Goal: Task Accomplishment & Management: Complete application form

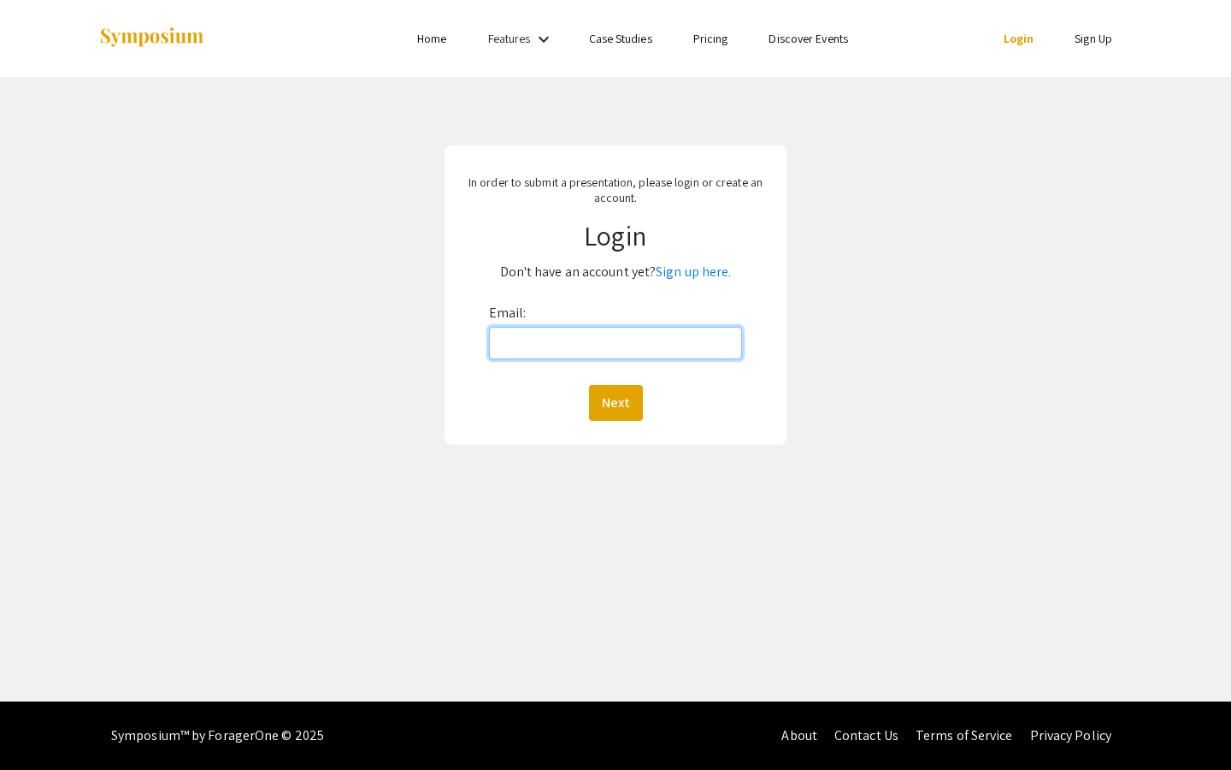
click at [557, 346] on input "Email:" at bounding box center [616, 343] width 254 height 32
drag, startPoint x: 658, startPoint y: 347, endPoint x: 464, endPoint y: 346, distance: 194.1
click at [464, 346] on form "Email: [EMAIL_ADDRESS][DOMAIN_NAME] Next" at bounding box center [615, 359] width 317 height 121
type input "[PERSON_NAME][EMAIL_ADDRESS][DOMAIN_NAME]"
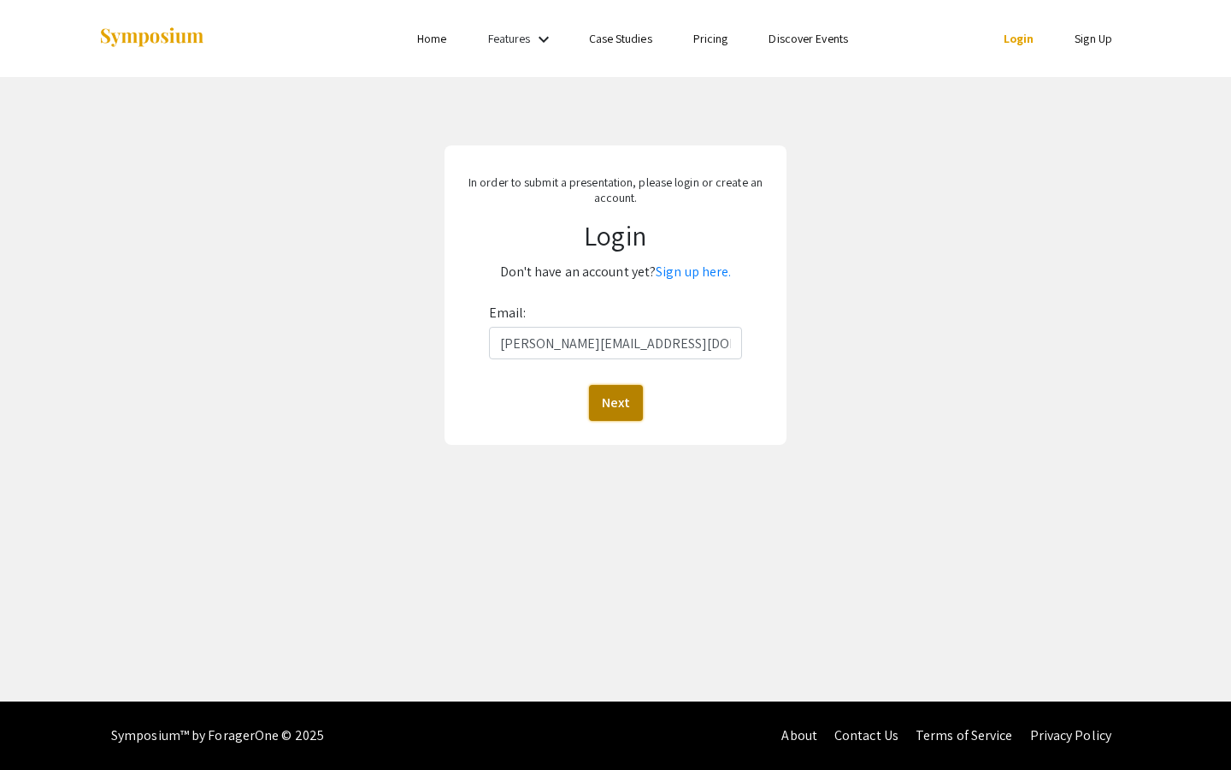
click at [628, 403] on button "Next" at bounding box center [616, 403] width 54 height 36
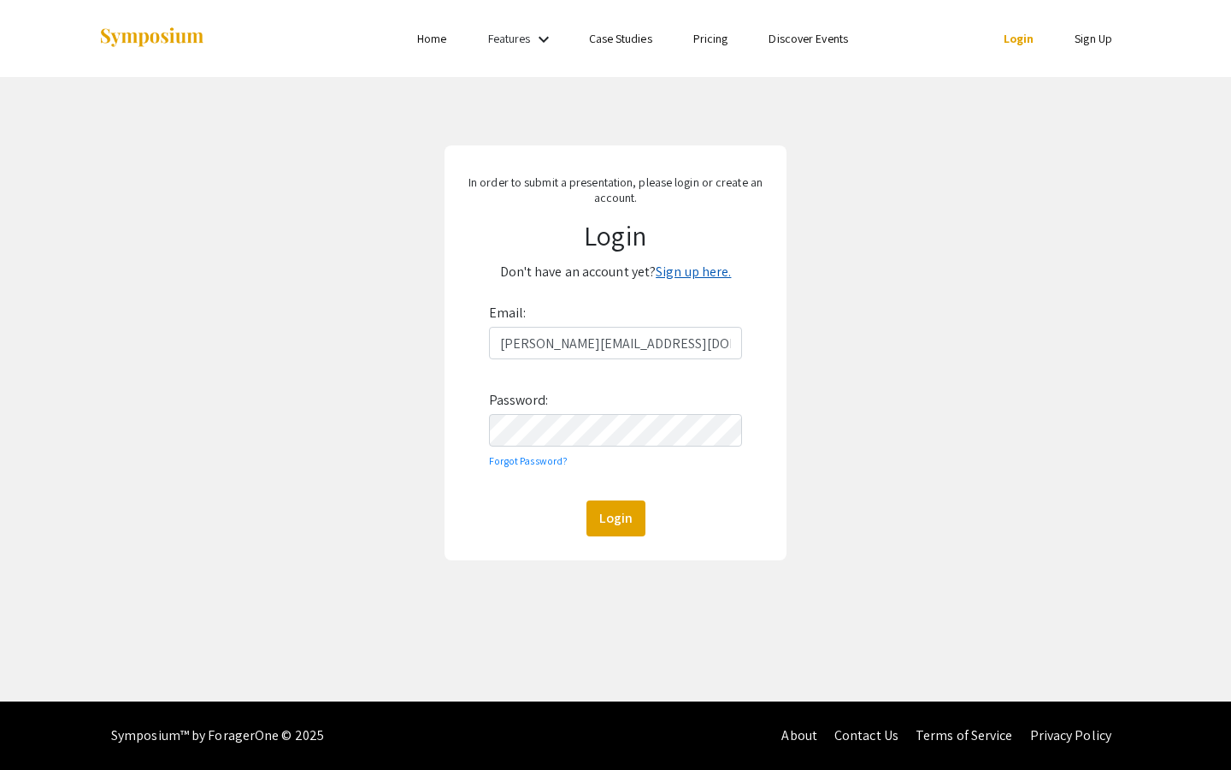
click at [719, 274] on link "Sign up here." at bounding box center [693, 272] width 75 height 18
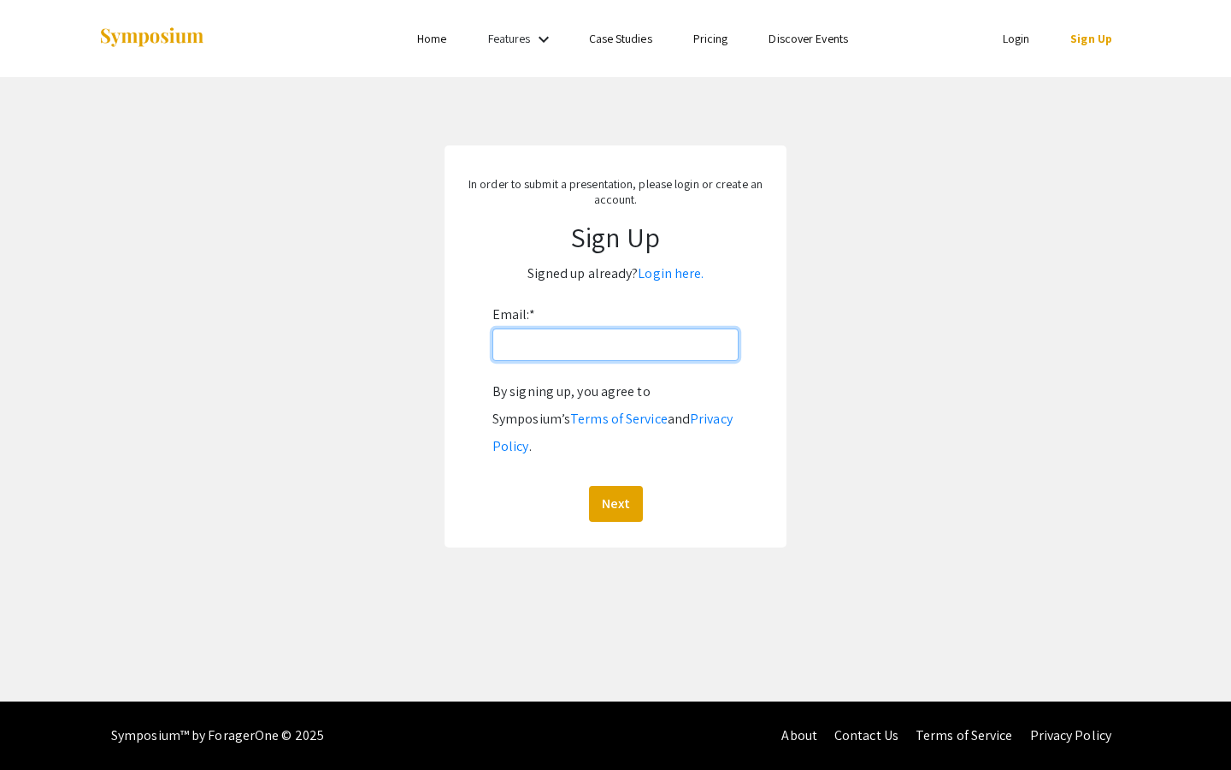
click at [670, 334] on input "Email: *" at bounding box center [616, 344] width 246 height 32
type input "[PERSON_NAME][EMAIL_ADDRESS][DOMAIN_NAME]"
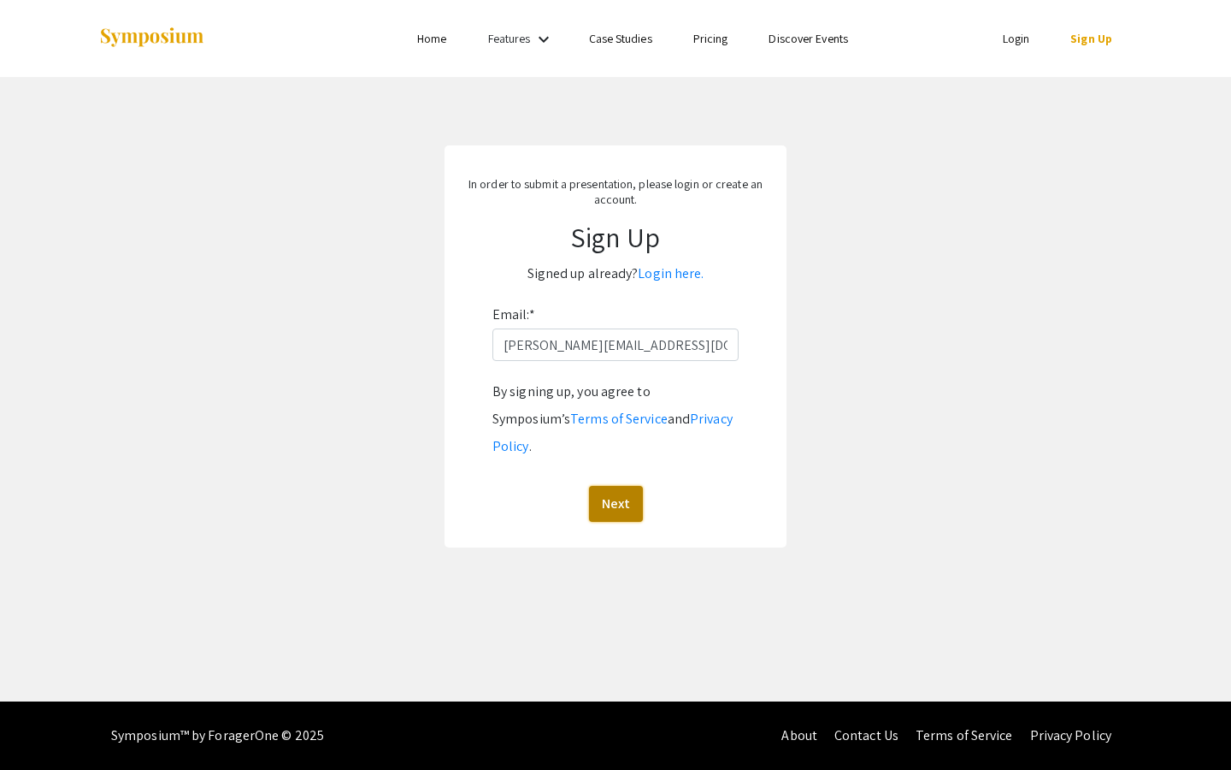
click at [641, 486] on button "Next" at bounding box center [616, 504] width 54 height 36
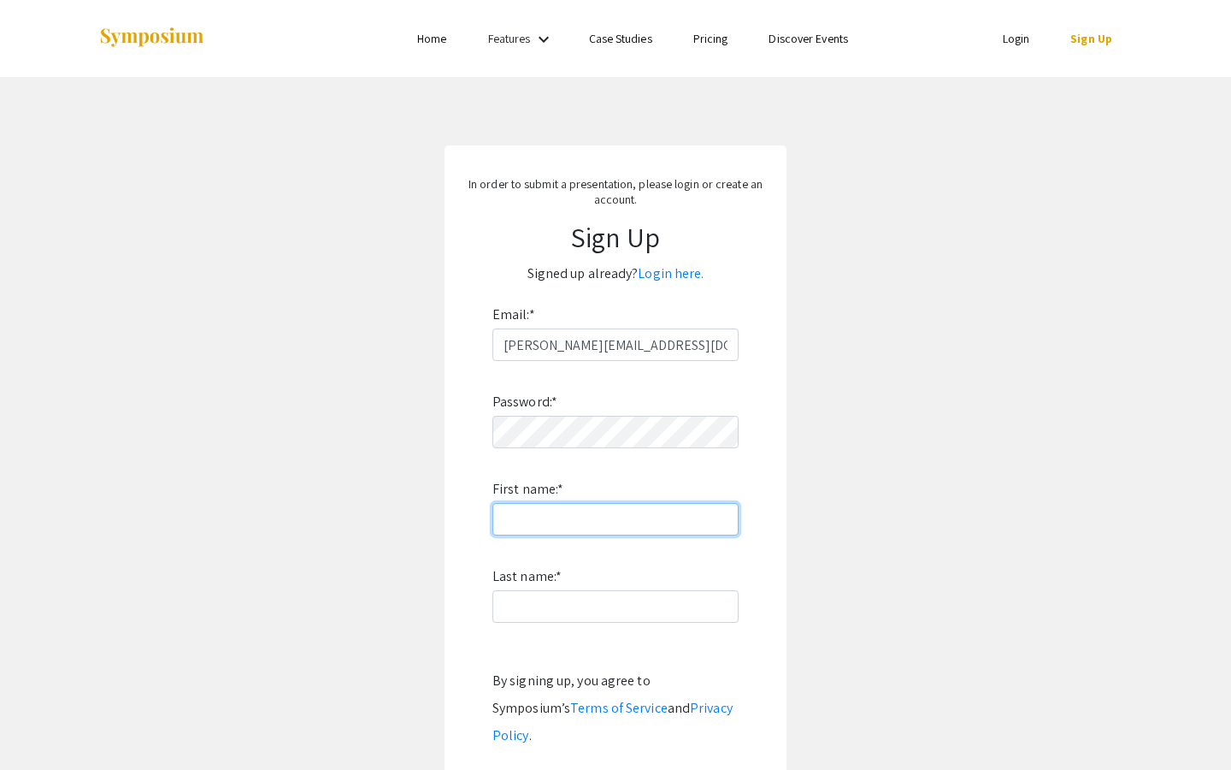
click at [653, 531] on input "First name: *" at bounding box center [616, 519] width 246 height 32
type input "[PERSON_NAME]"
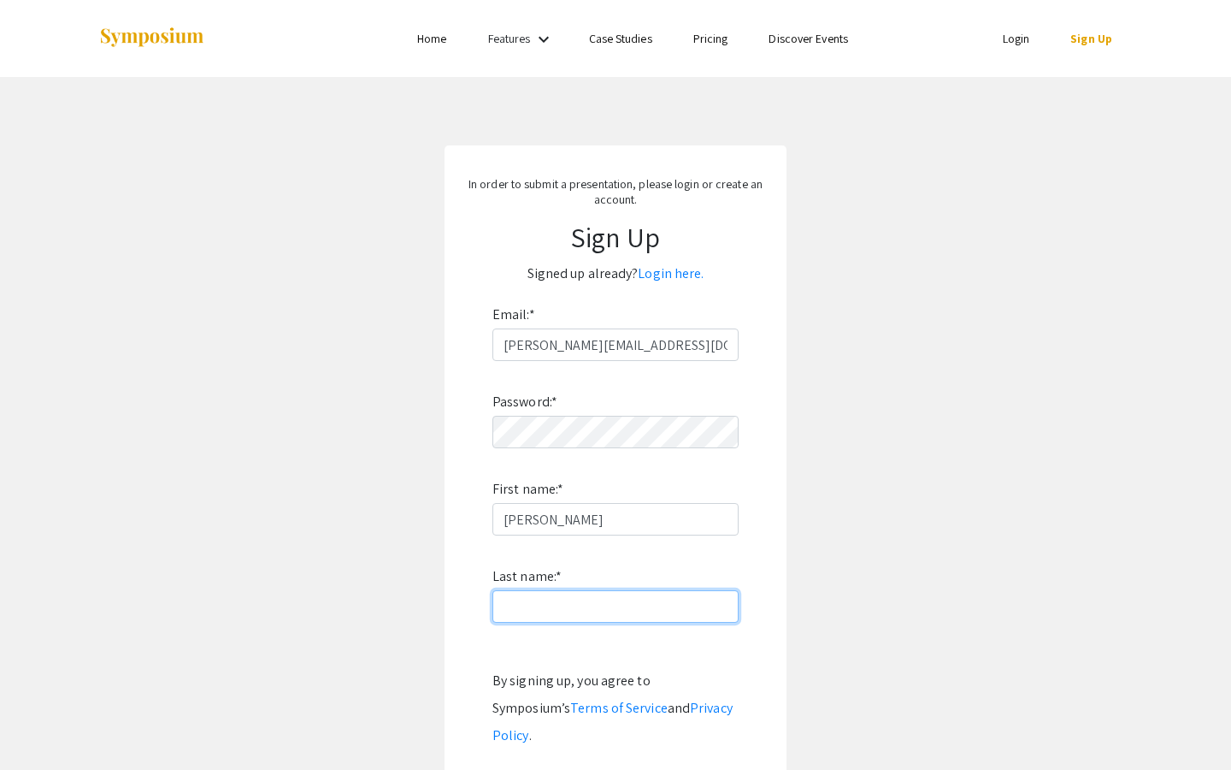
type input "[PERSON_NAME]"
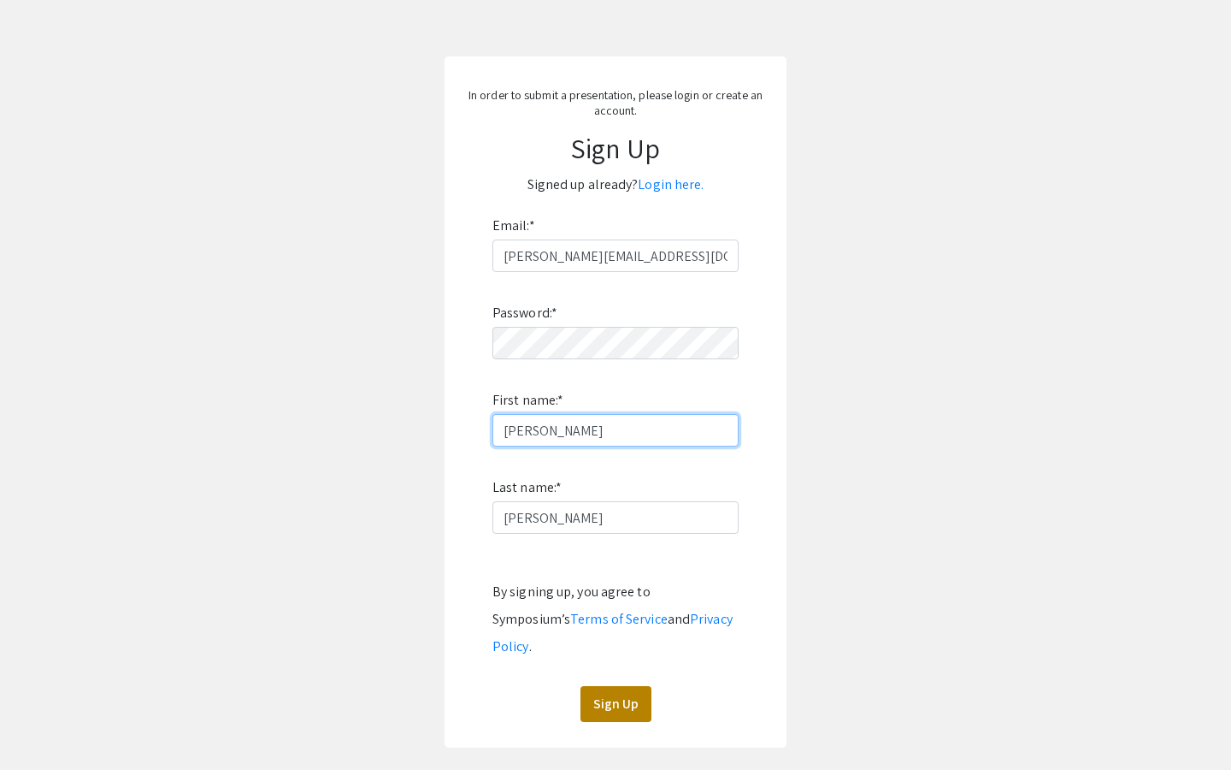
scroll to position [92, 0]
click at [621, 683] on button "Sign Up" at bounding box center [616, 701] width 71 height 36
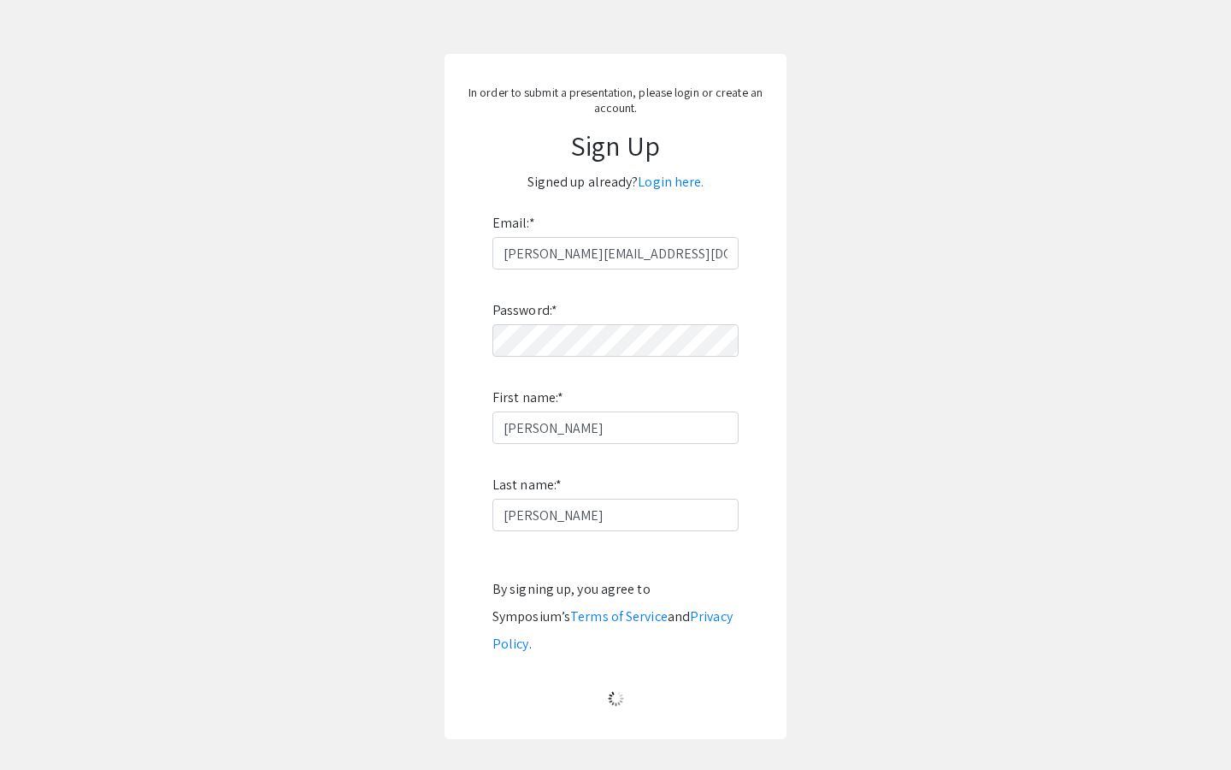
scroll to position [0, 0]
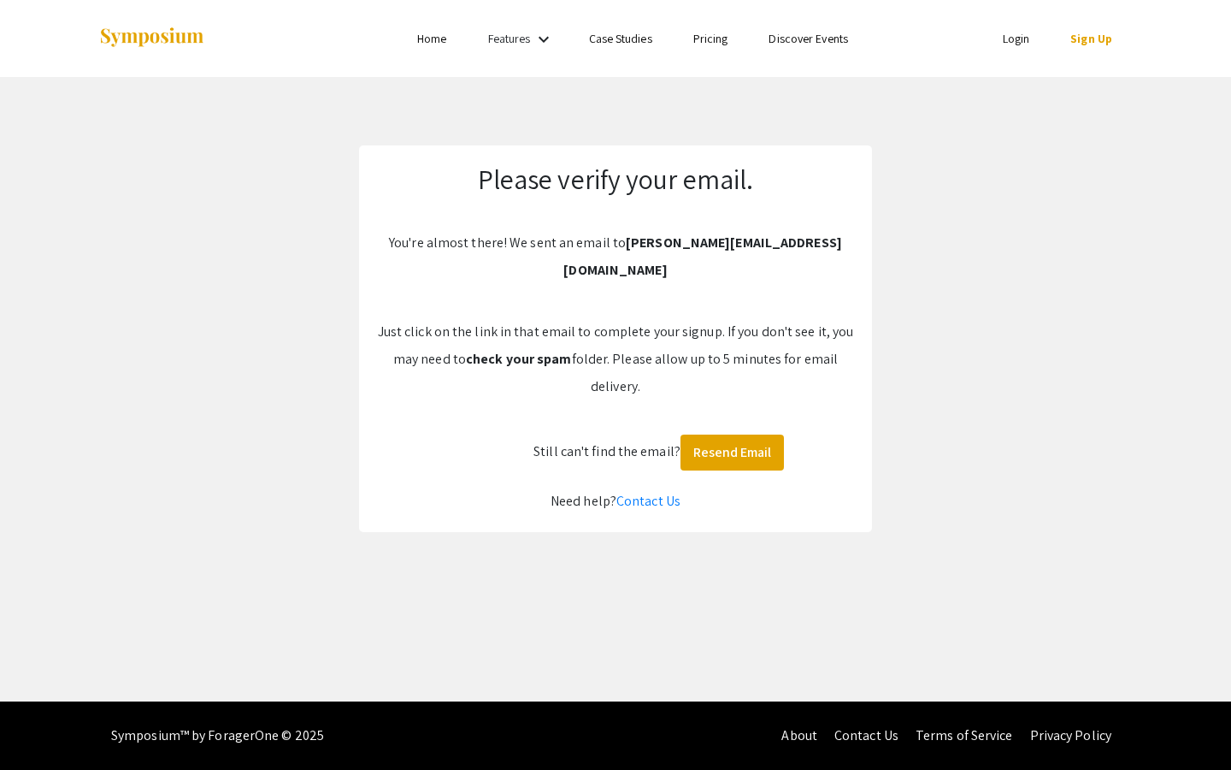
click at [1015, 41] on link "Login" at bounding box center [1016, 38] width 27 height 15
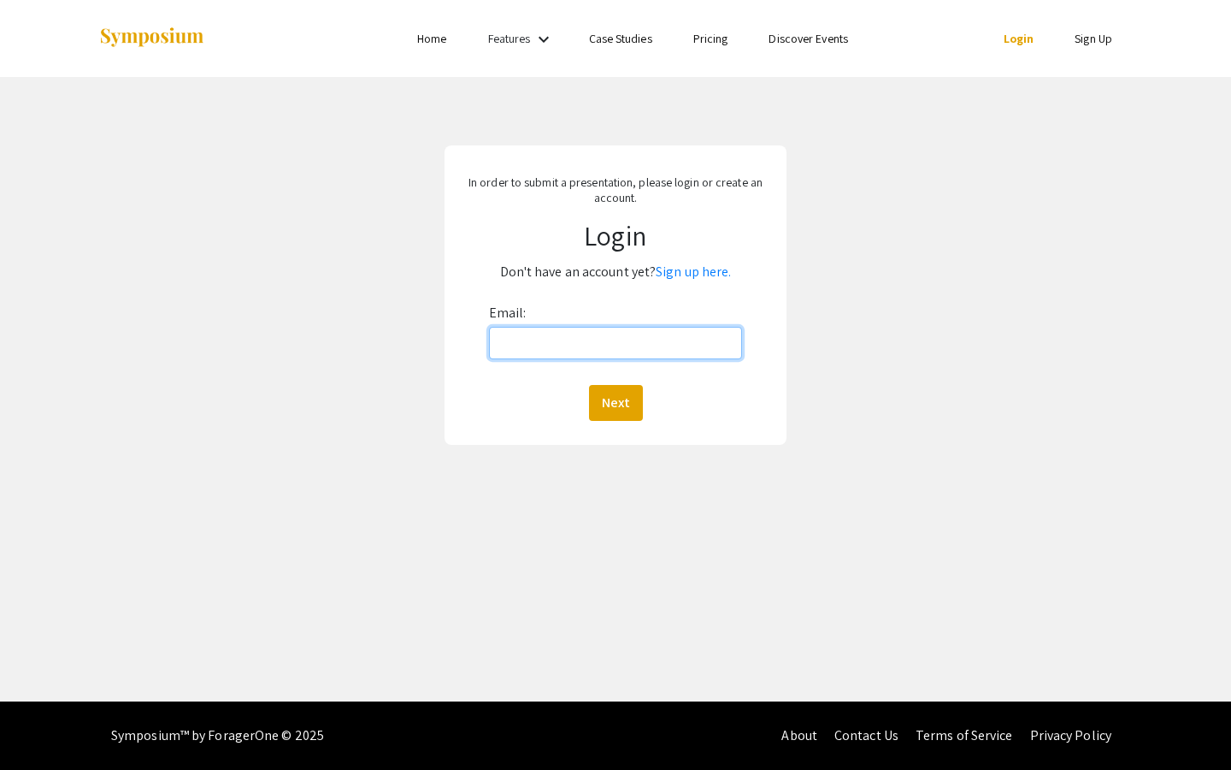
click at [613, 347] on input "Email:" at bounding box center [616, 343] width 254 height 32
type input "zhang.zirui@wustl.edu"
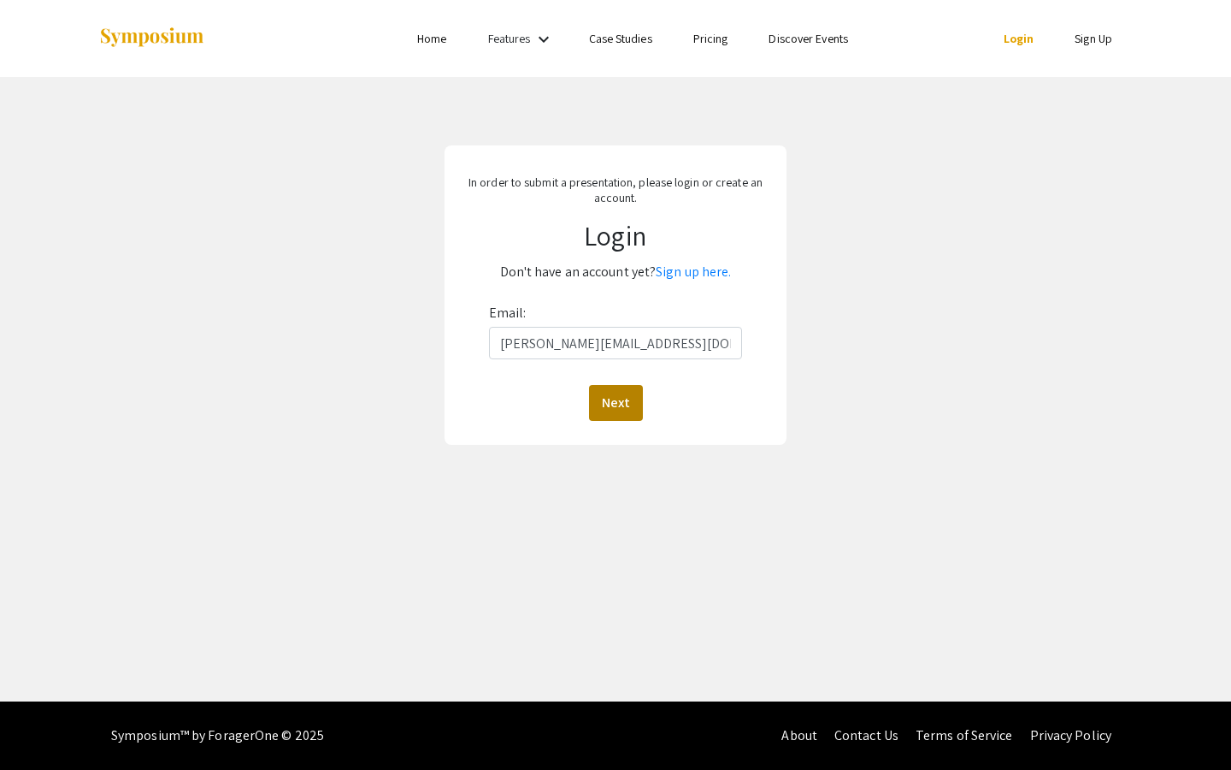
click at [623, 405] on button "Next" at bounding box center [616, 403] width 54 height 36
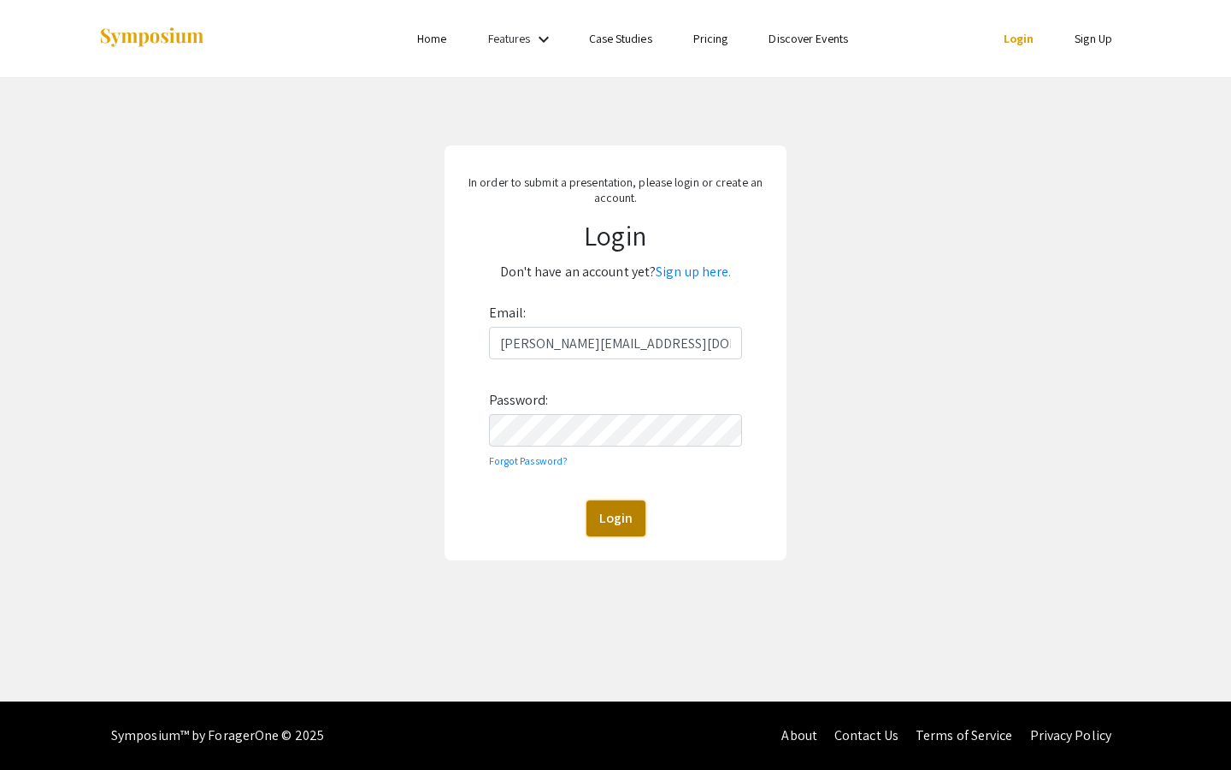
click at [599, 514] on button "Login" at bounding box center [616, 518] width 59 height 36
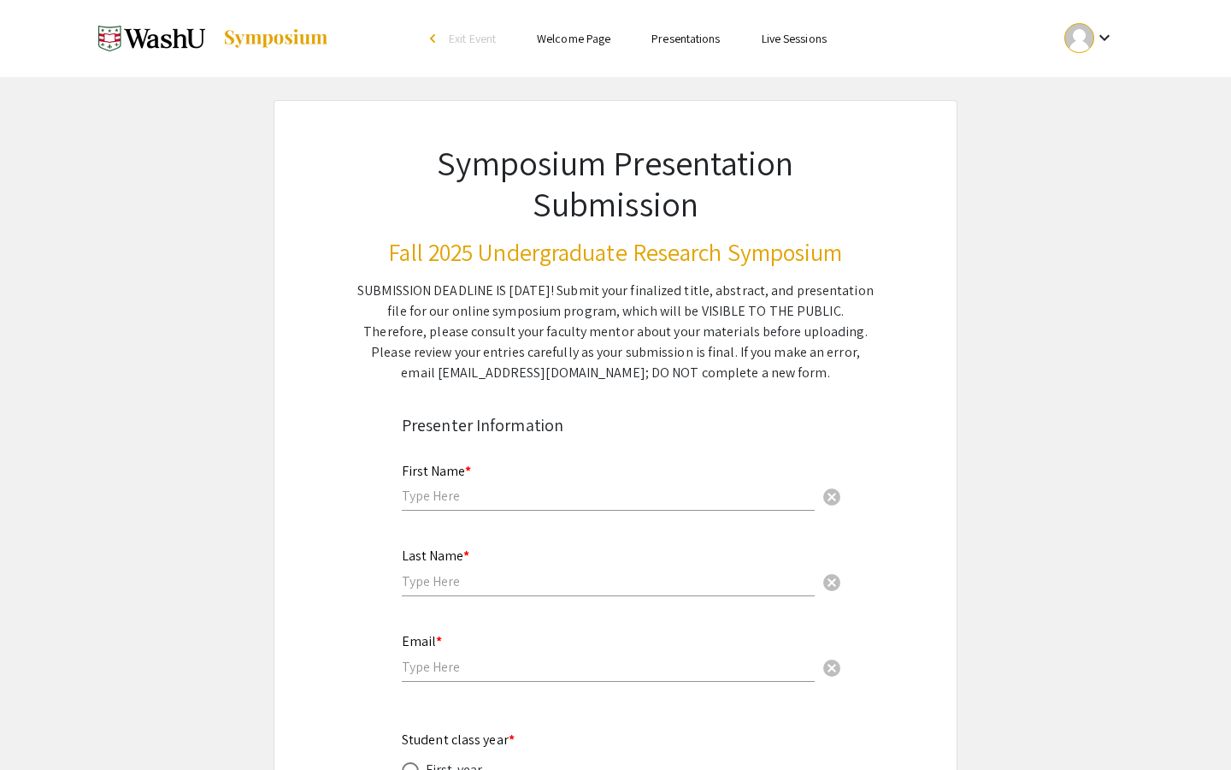
click at [590, 490] on input "text" at bounding box center [608, 496] width 413 height 18
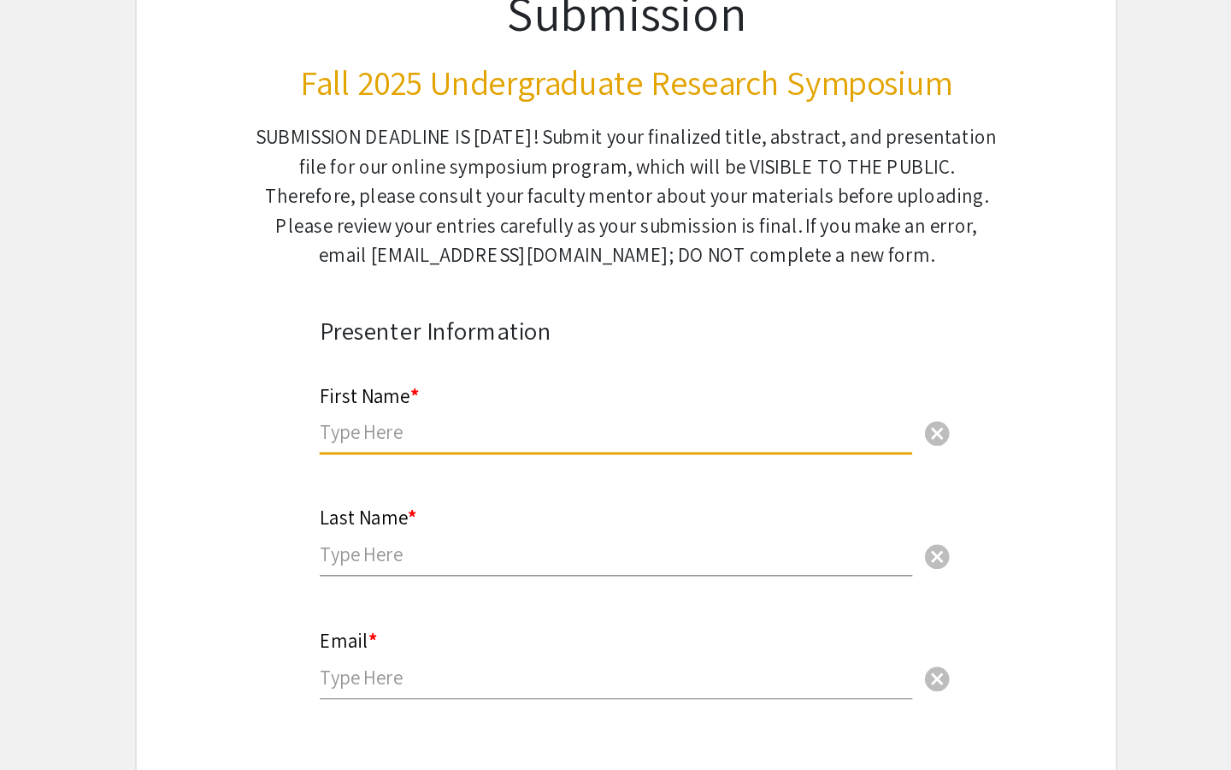
click at [564, 475] on div "First Name * cancel" at bounding box center [608, 478] width 413 height 65
click at [551, 499] on input "text" at bounding box center [608, 496] width 413 height 18
type input "Anna"
type input "Zhang"
type input "zhang.zirui@wustl.edu"
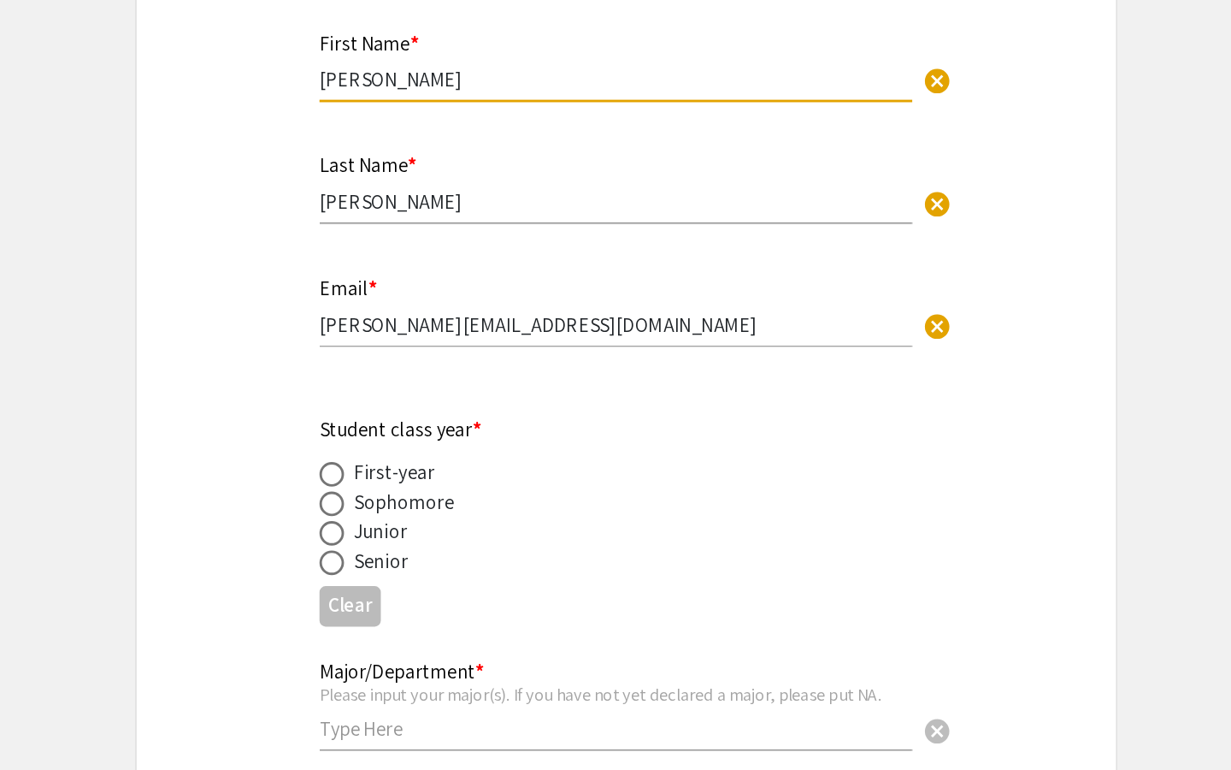
scroll to position [209, 0]
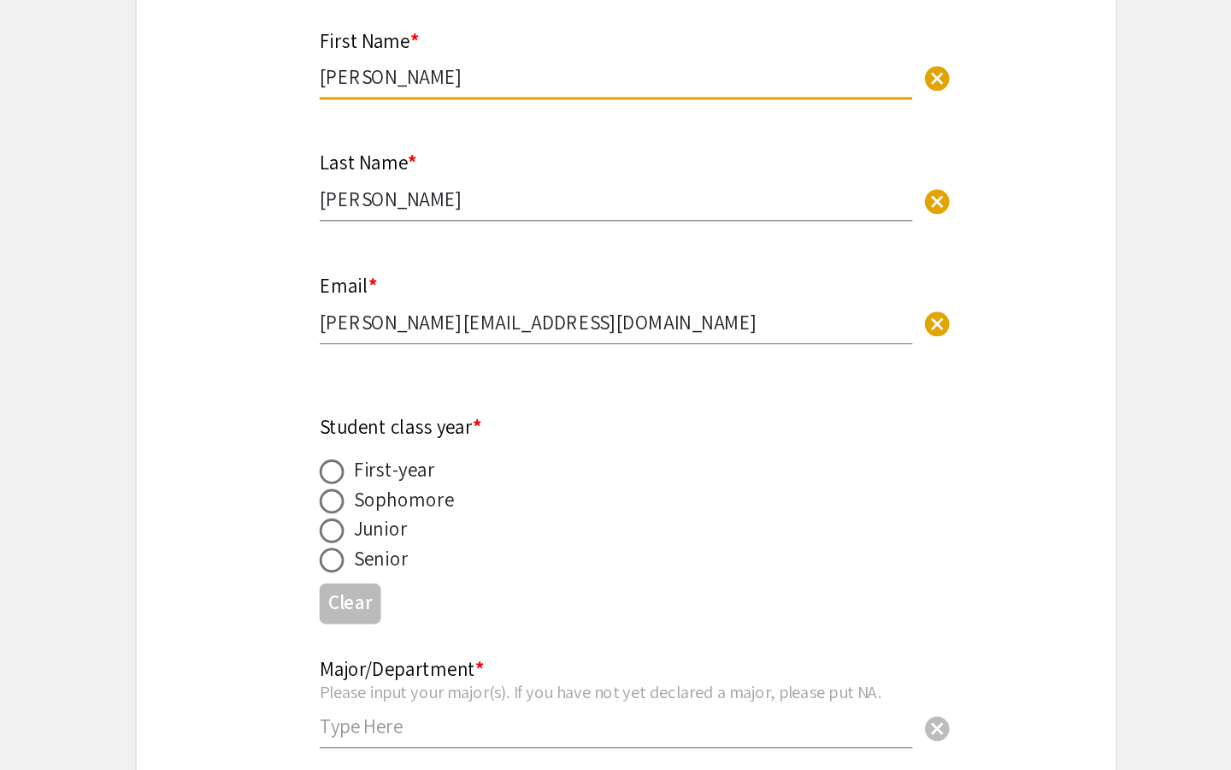
click at [415, 631] on span at bounding box center [410, 623] width 17 height 17
click at [415, 631] on input "radio" at bounding box center [410, 623] width 17 height 17
radio input "true"
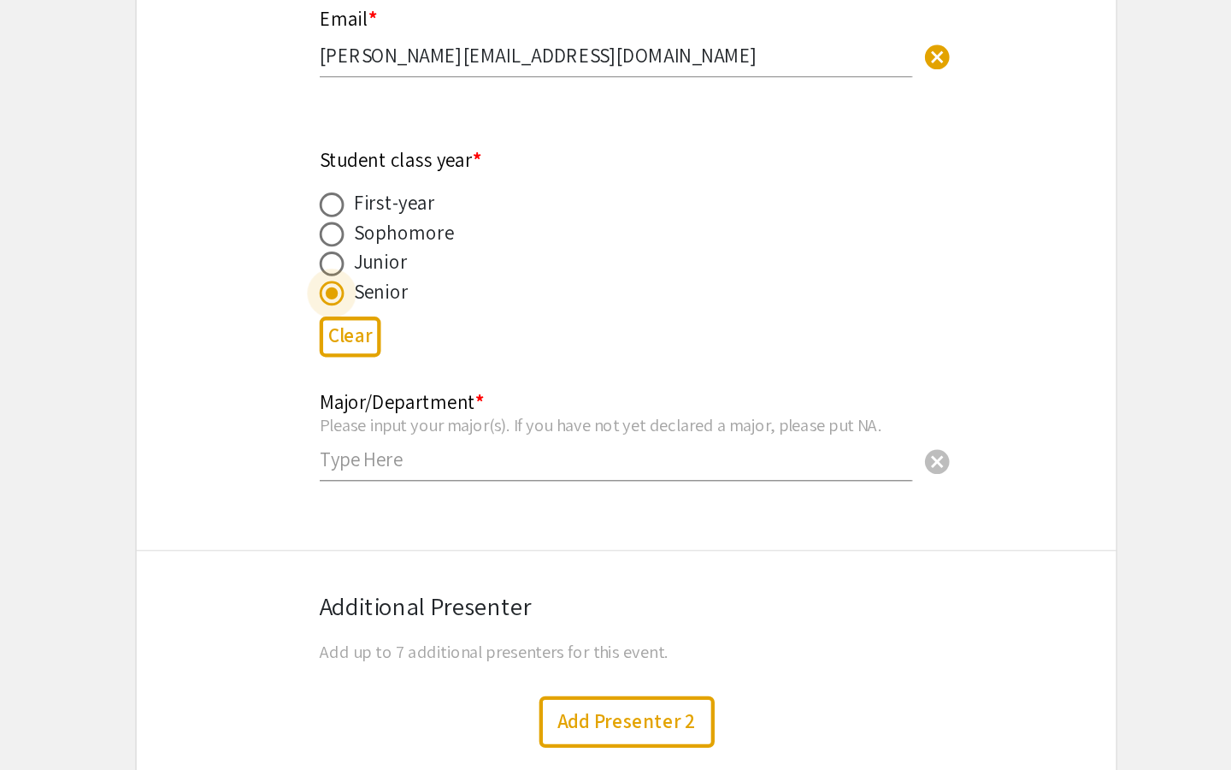
scroll to position [411, 0]
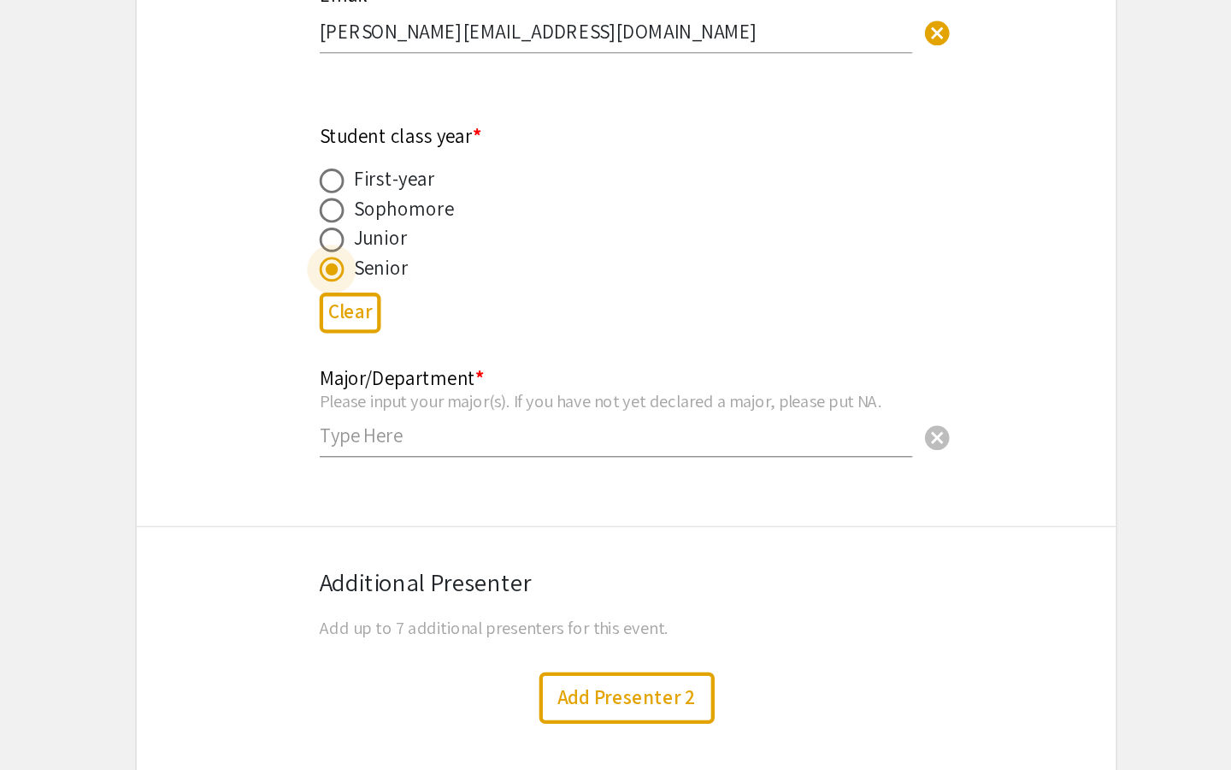
click at [647, 532] on input "text" at bounding box center [608, 537] width 413 height 18
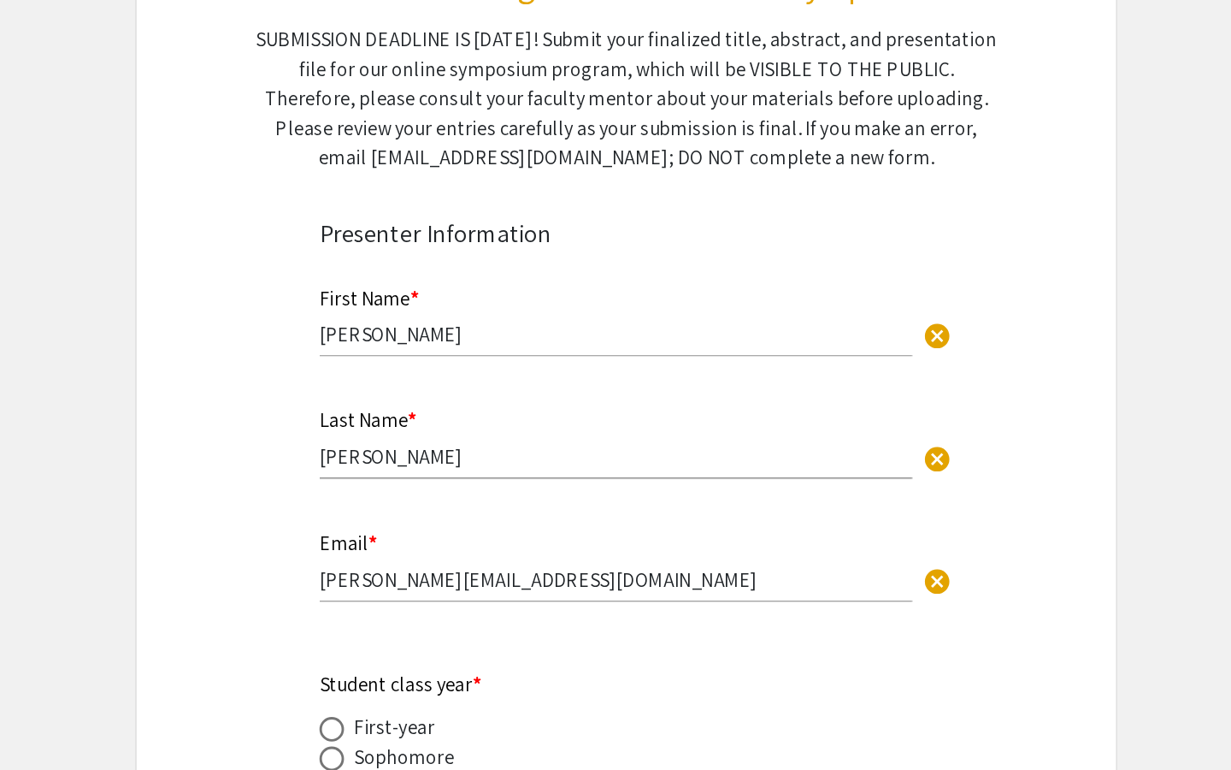
scroll to position [152, 0]
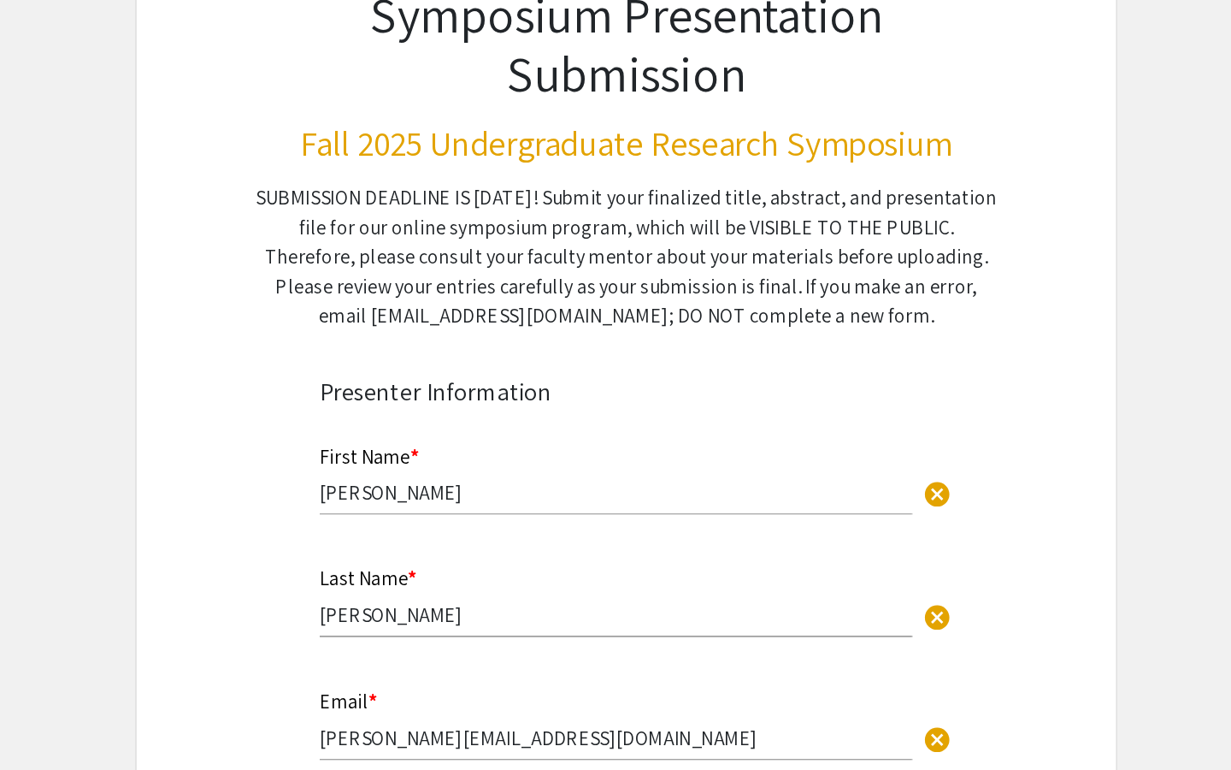
click at [482, 349] on input "Anna" at bounding box center [608, 343] width 413 height 18
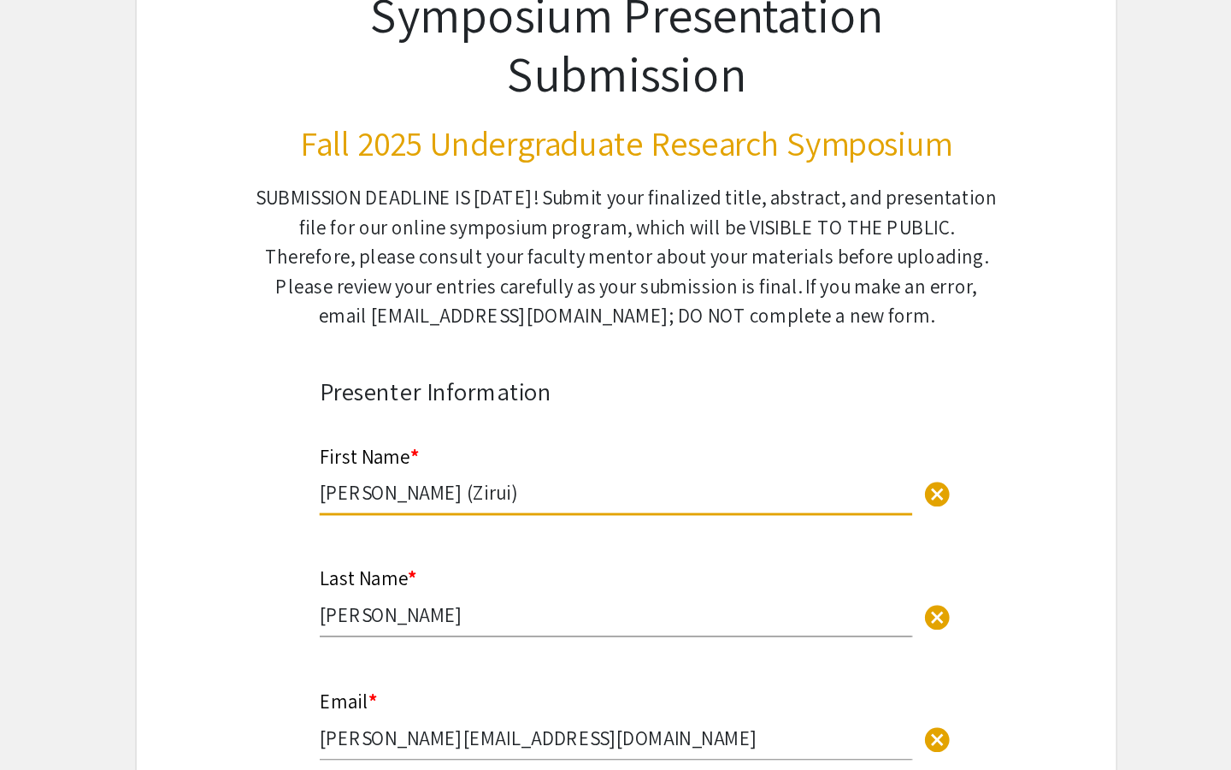
click at [744, 330] on div "First Name * Anna (Zirui) cancel" at bounding box center [608, 326] width 413 height 65
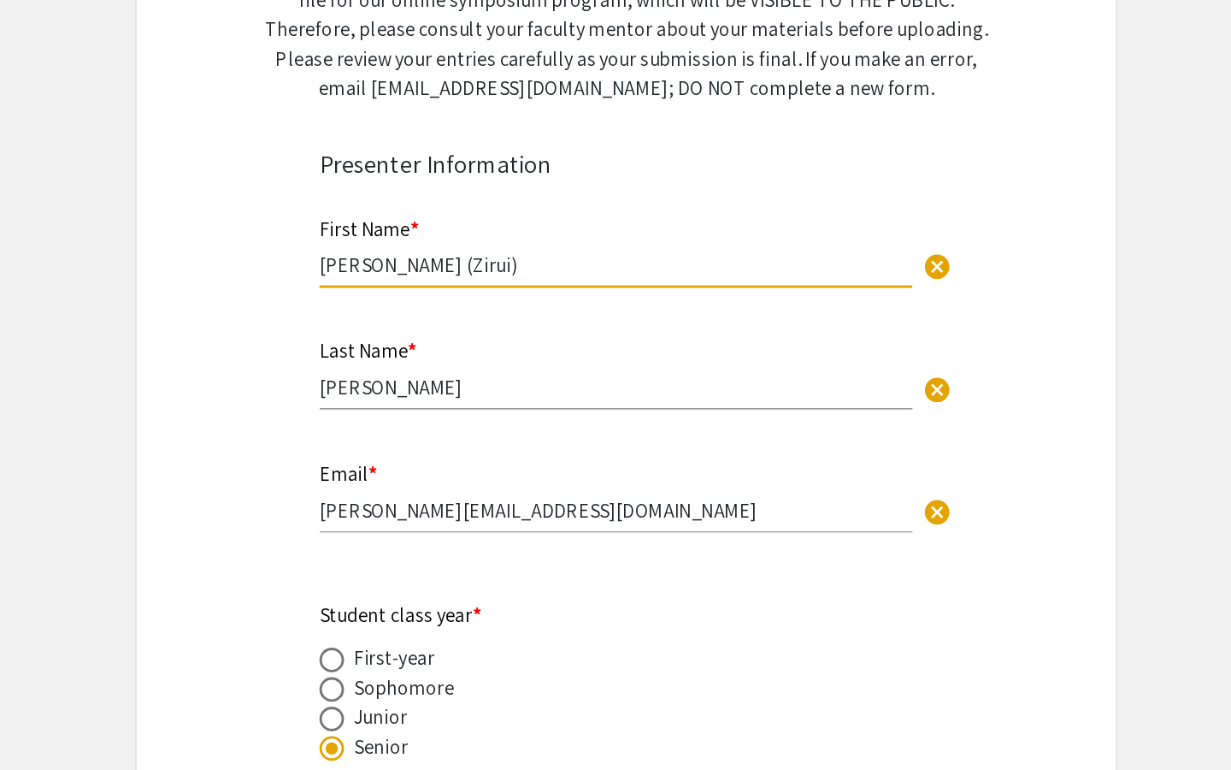
click at [480, 341] on input "Anna (Zirui)" at bounding box center [608, 343] width 413 height 18
type input "Anna"
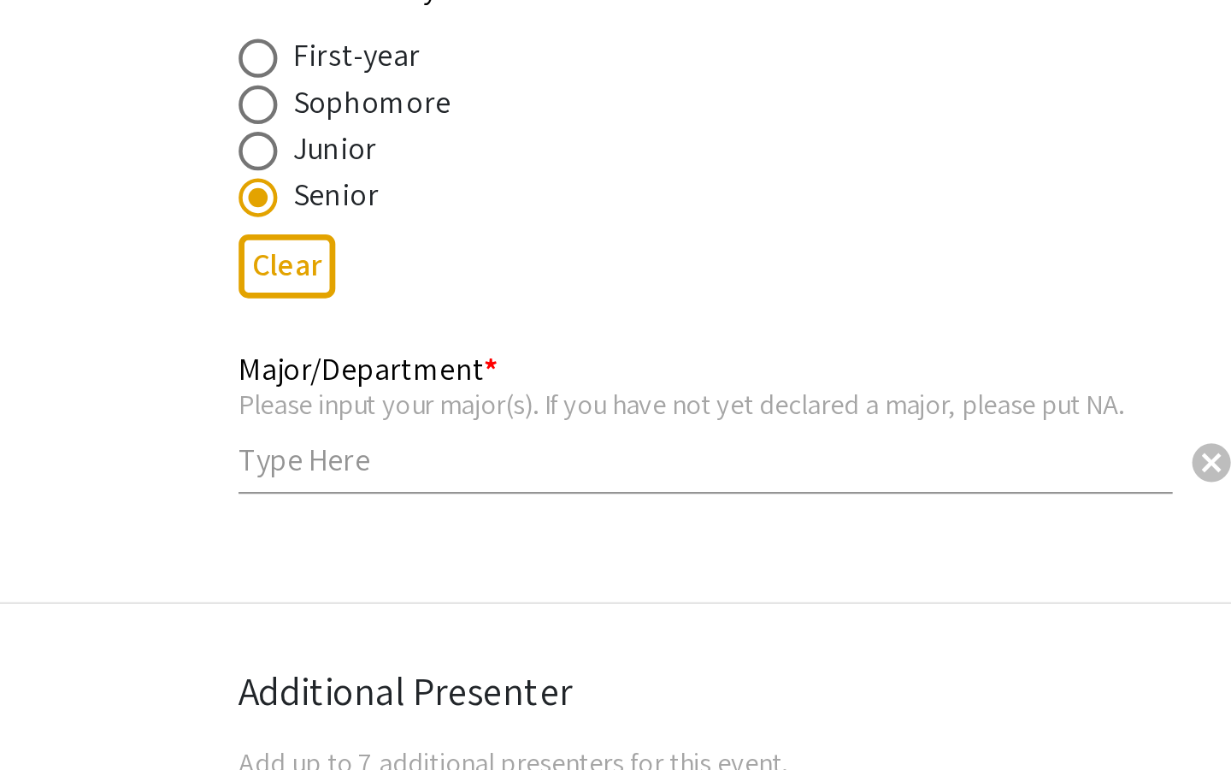
scroll to position [330, 0]
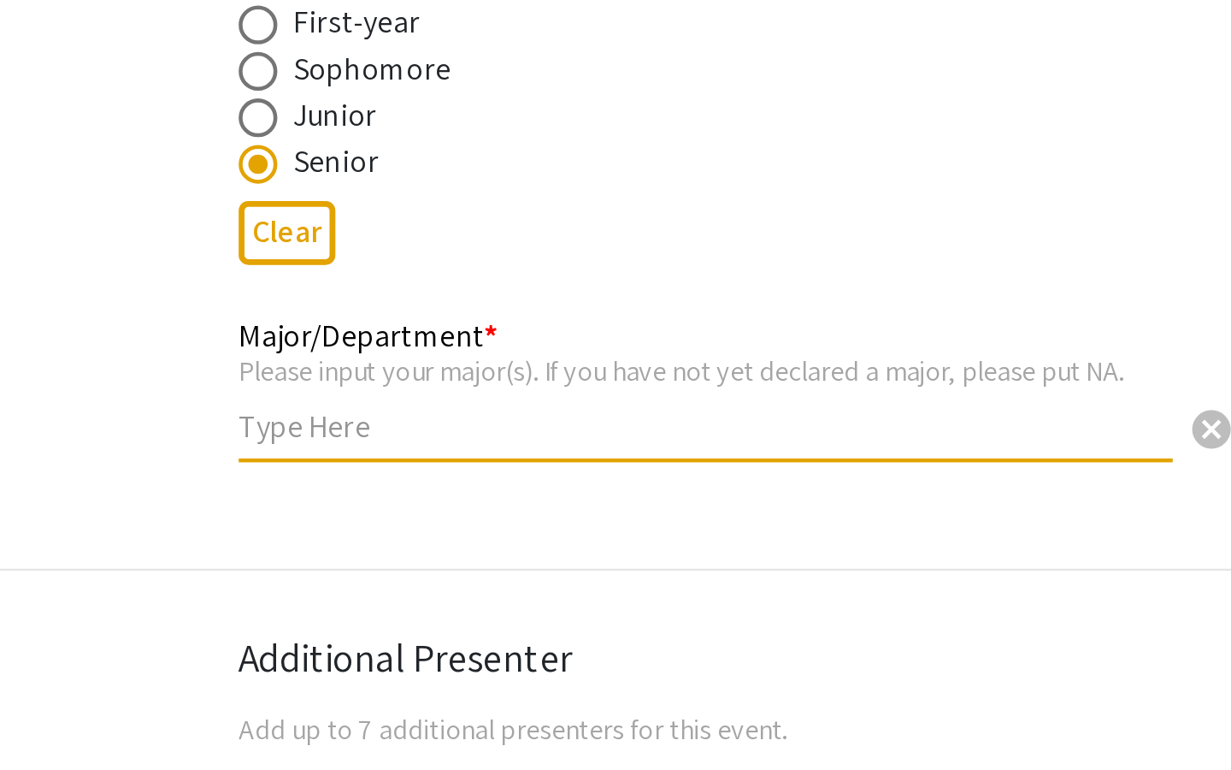
click at [529, 626] on input "text" at bounding box center [608, 618] width 413 height 18
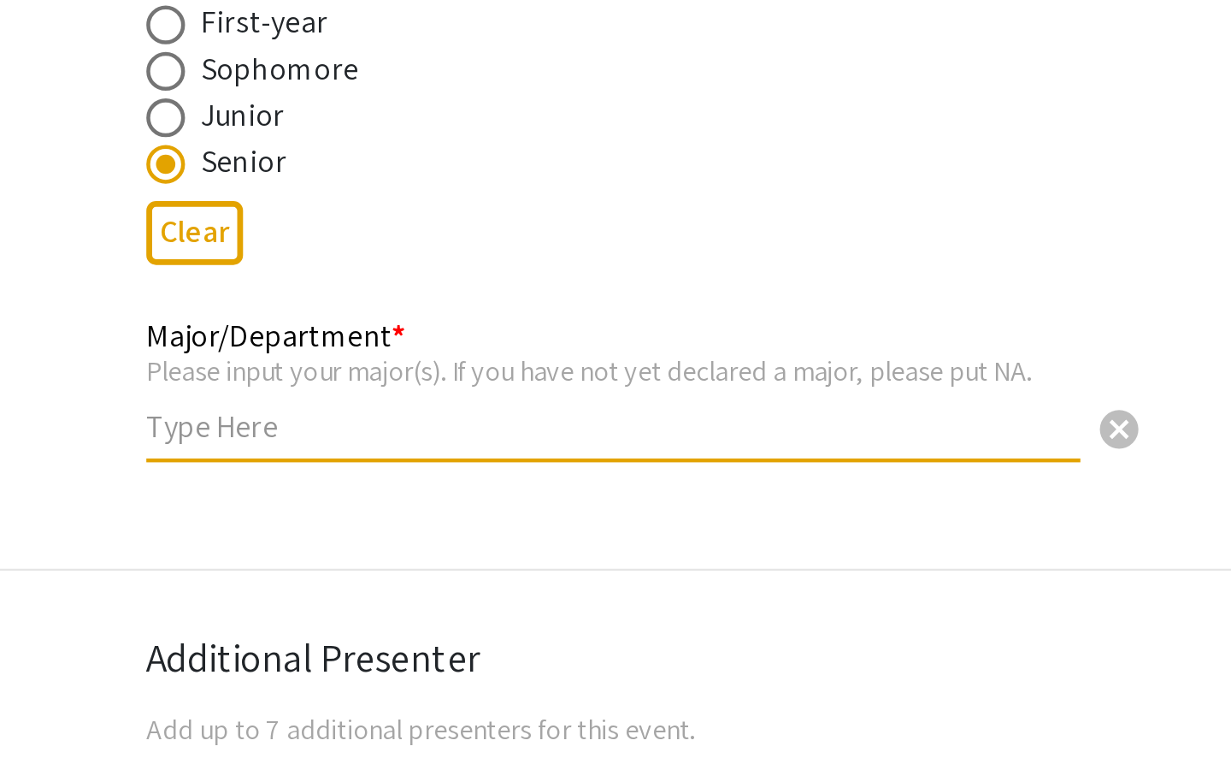
paste input "Psychological & Brain Sciences"
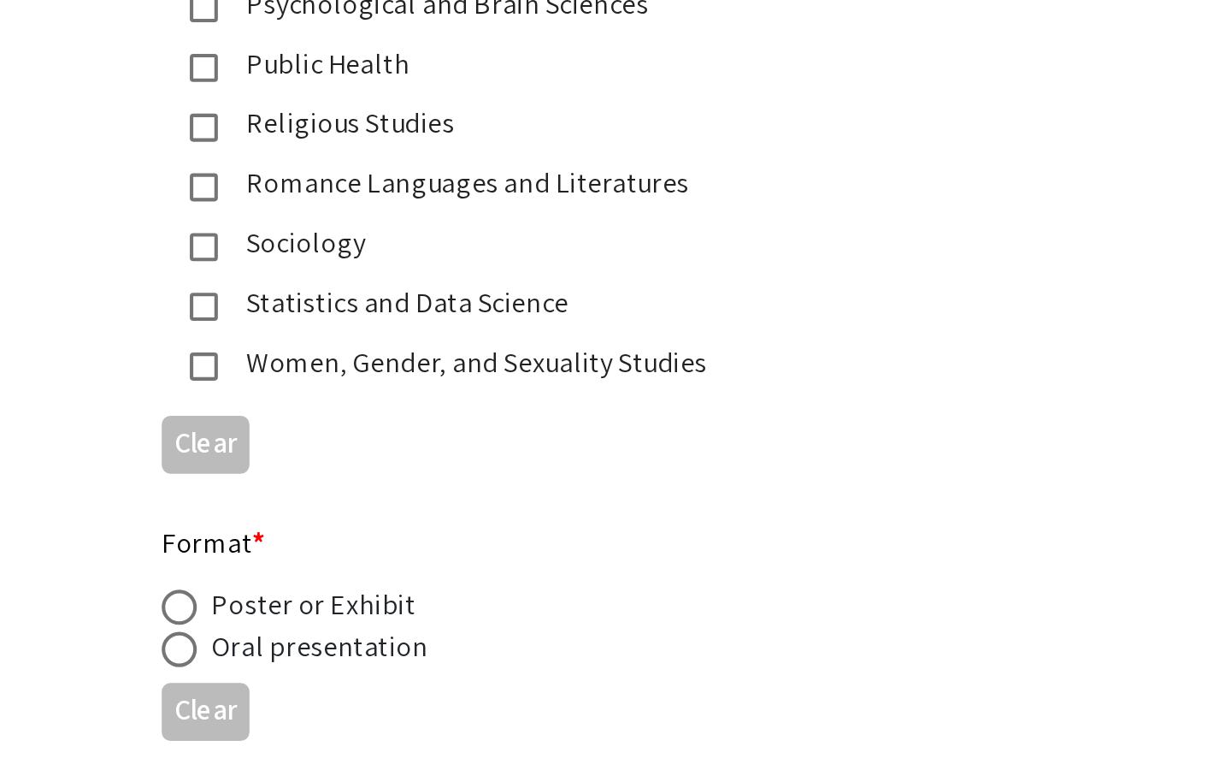
scroll to position [3238, 0]
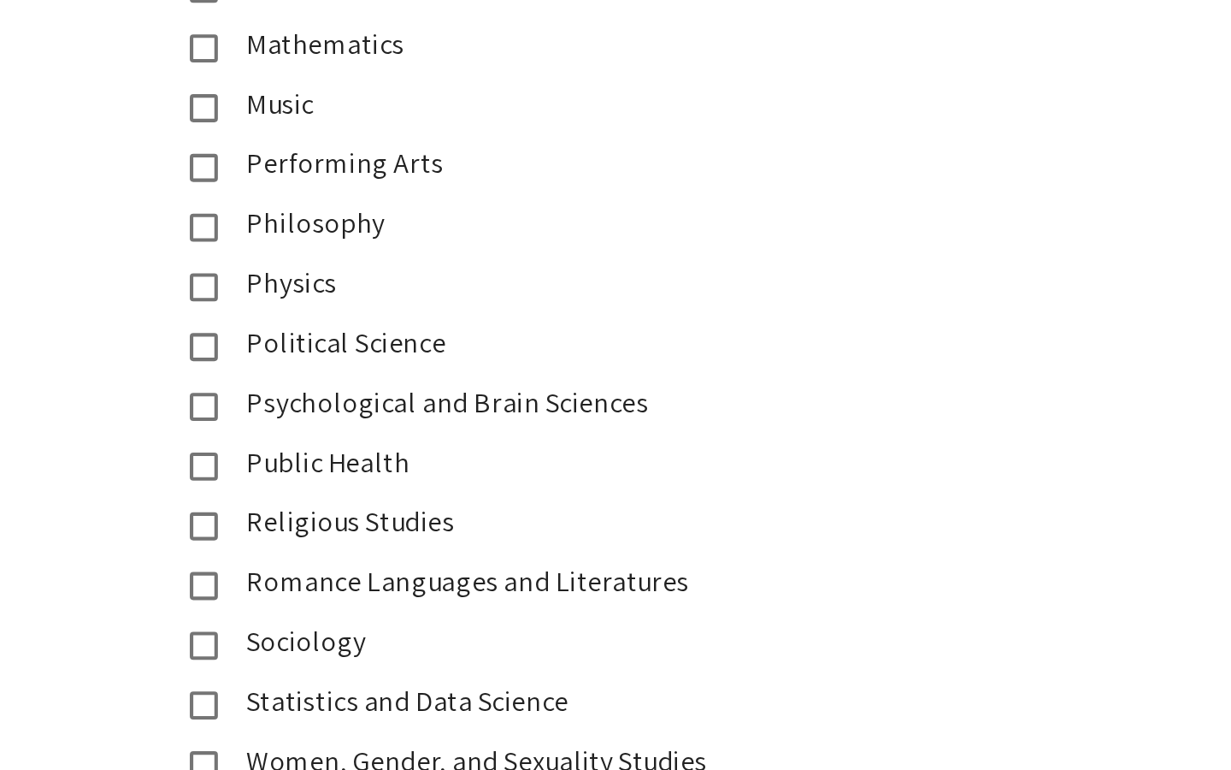
type input "Psychological & Brain Sciences"
click at [422, 391] on mat-pseudo-checkbox at bounding box center [423, 398] width 14 height 14
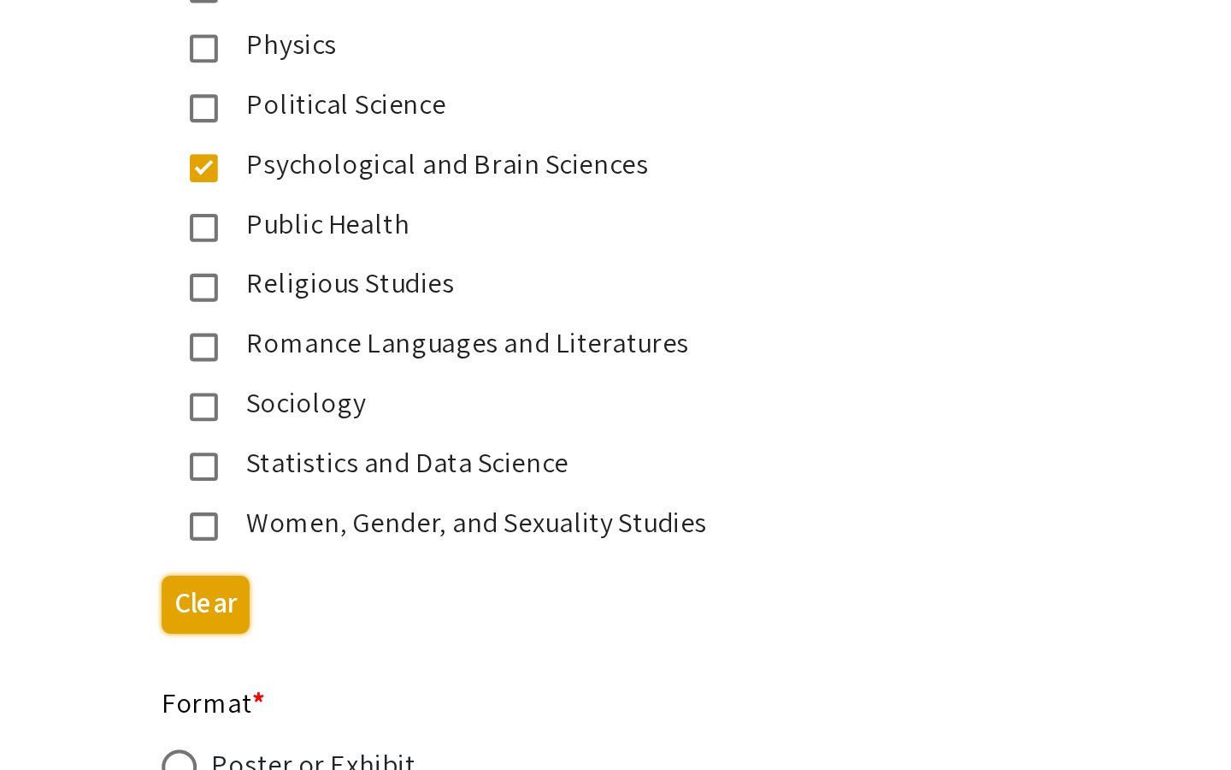
click at [440, 596] on button "Clear" at bounding box center [423, 610] width 43 height 28
click at [425, 389] on div "Psychological and Brain Sciences" at bounding box center [602, 396] width 400 height 21
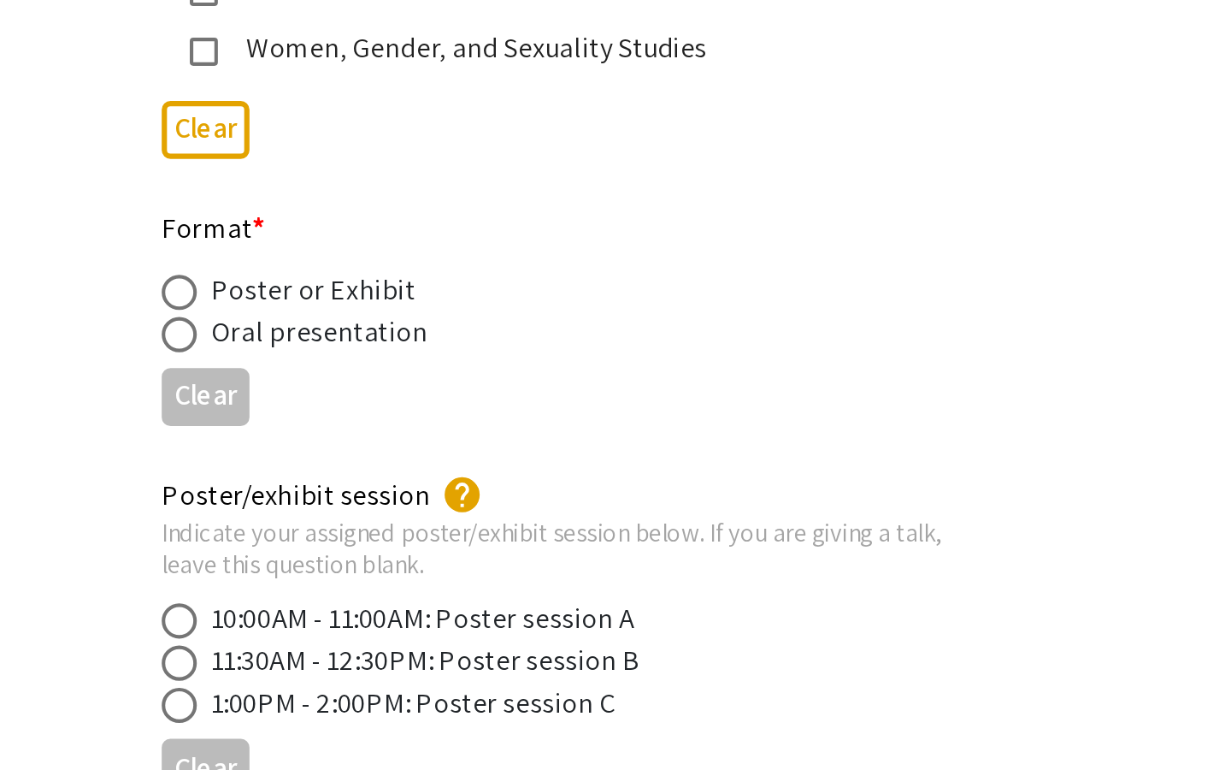
scroll to position [3393, 0]
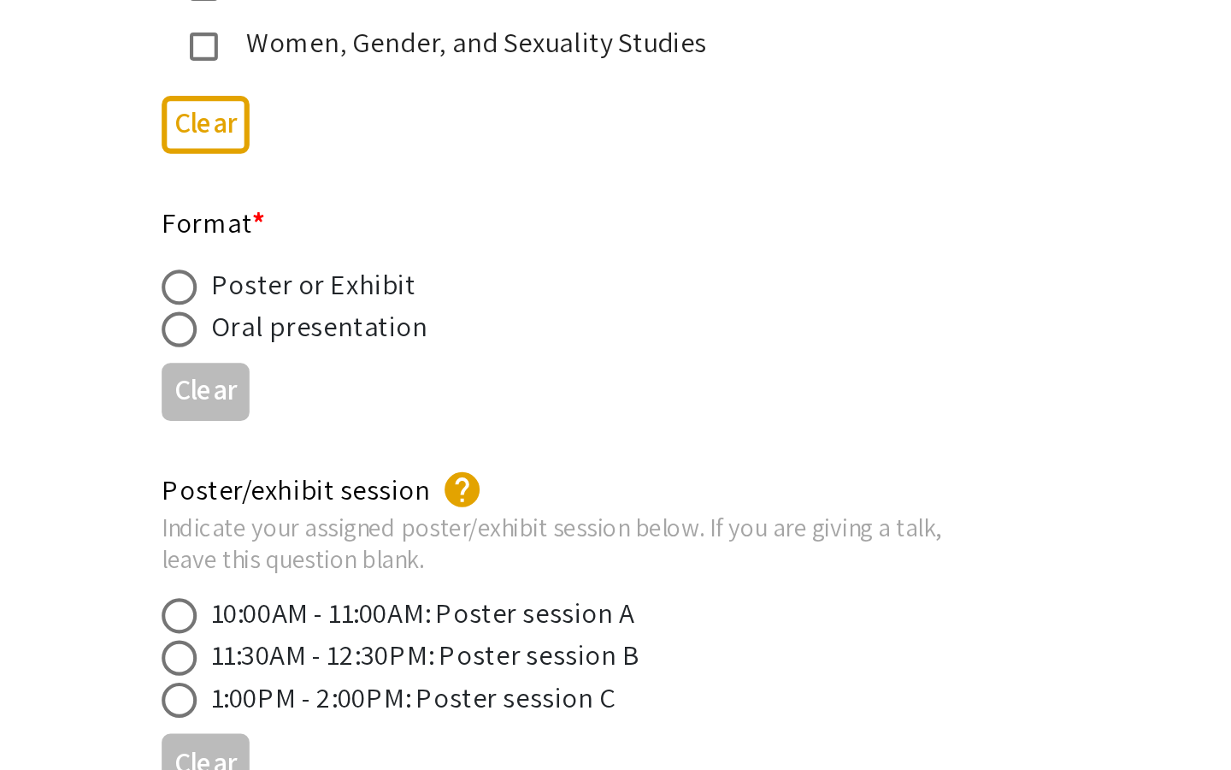
click at [406, 525] on span at bounding box center [410, 533] width 17 height 17
click at [406, 525] on input "radio" at bounding box center [410, 533] width 17 height 17
radio input "true"
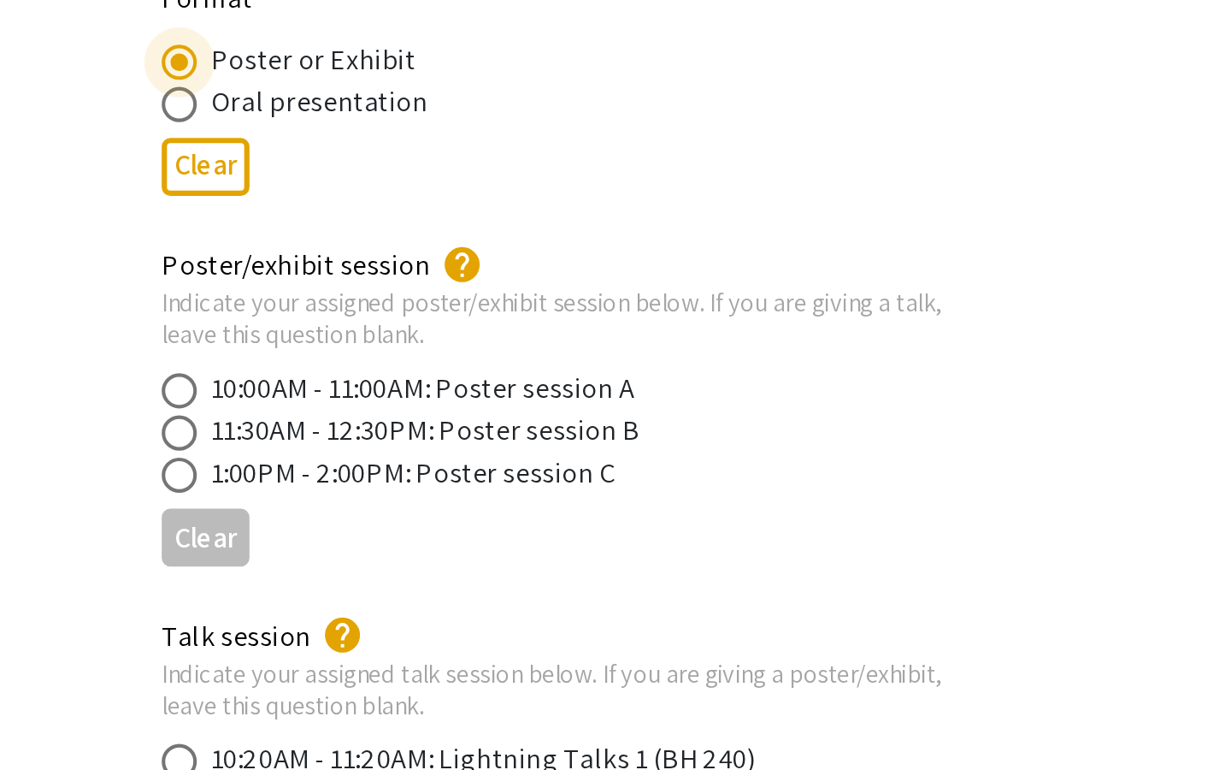
scroll to position [3505, 0]
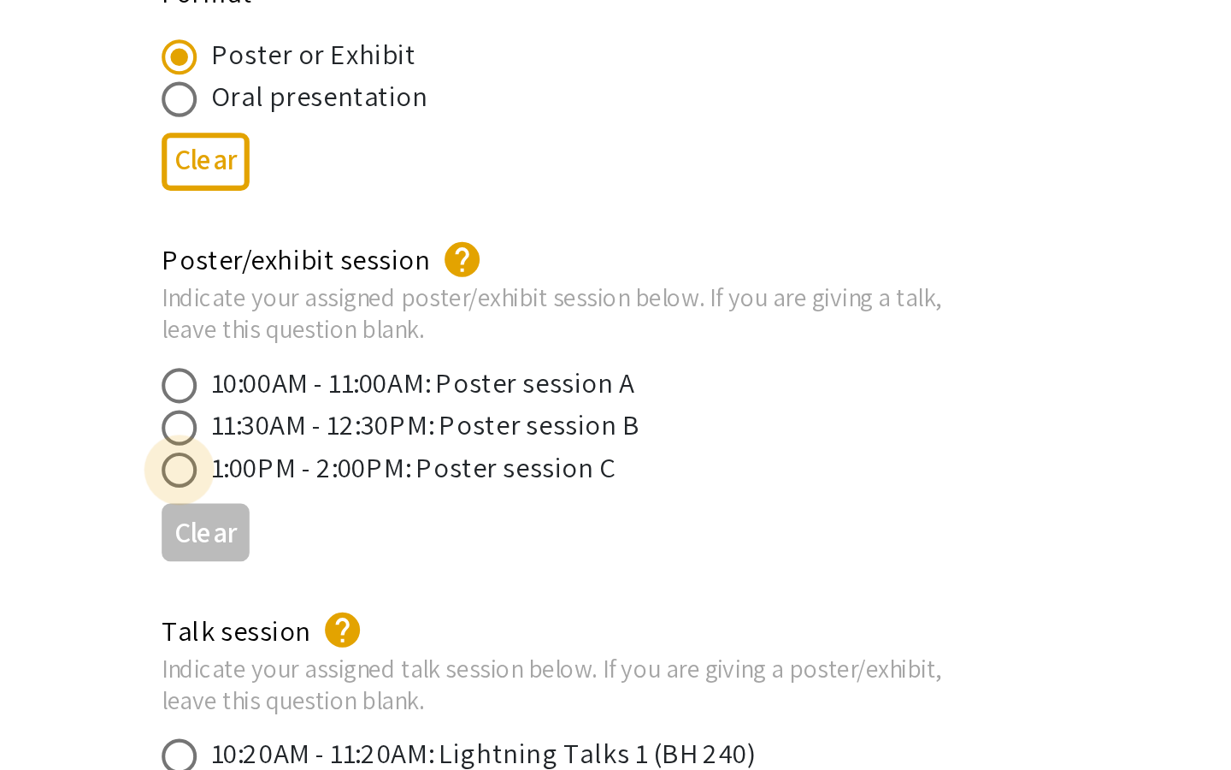
click at [402, 615] on span at bounding box center [410, 623] width 17 height 17
click at [402, 615] on input "radio" at bounding box center [410, 623] width 17 height 17
radio input "true"
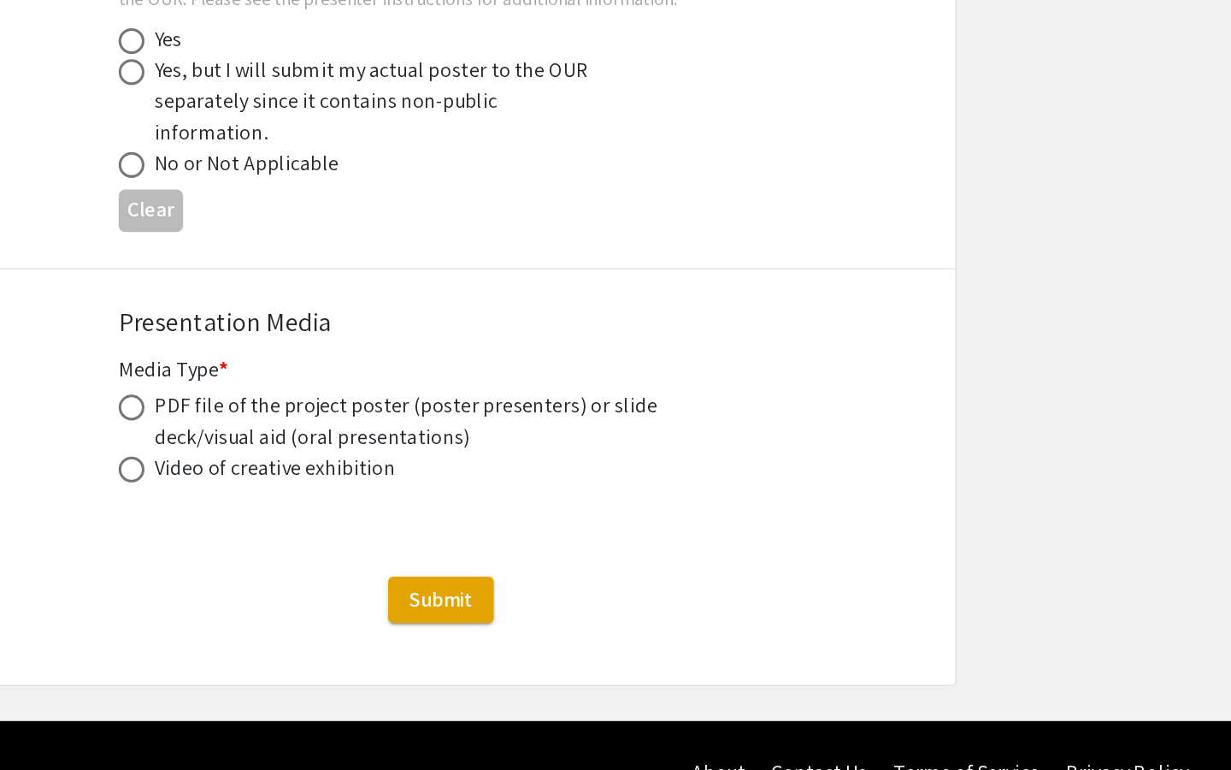
scroll to position [4690, 0]
